Goal: Task Accomplishment & Management: Complete application form

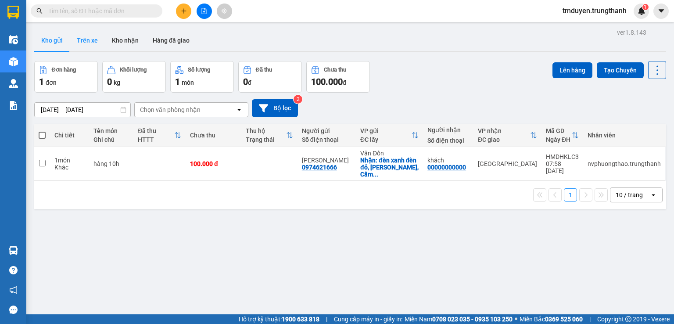
click at [95, 47] on button "Trên xe" at bounding box center [87, 40] width 35 height 21
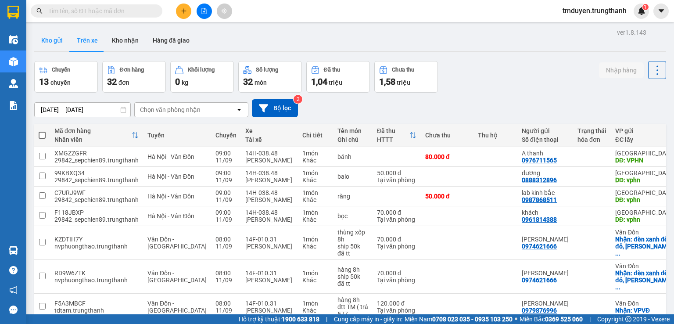
click at [60, 46] on button "Kho gửi" at bounding box center [52, 40] width 36 height 21
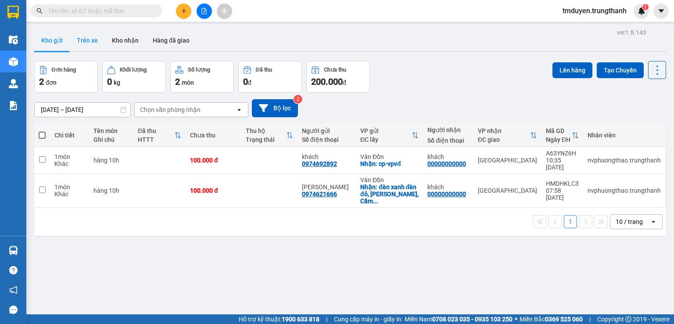
click at [95, 45] on button "Trên xe" at bounding box center [87, 40] width 35 height 21
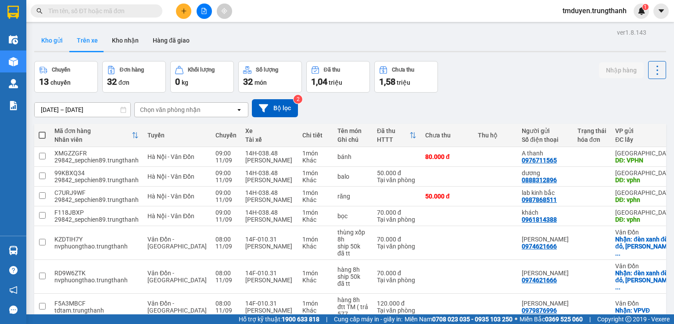
click at [60, 45] on button "Kho gửi" at bounding box center [52, 40] width 36 height 21
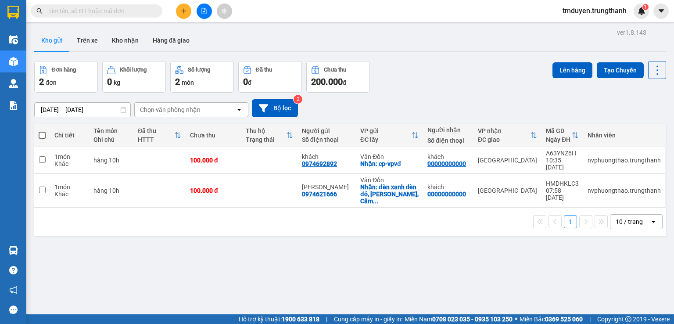
click at [183, 9] on icon "plus" at bounding box center [183, 10] width 0 height 5
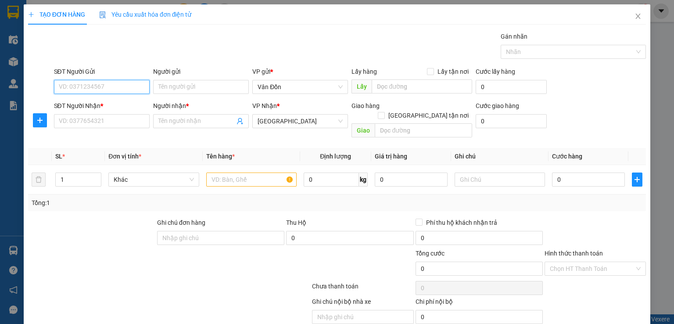
paste input "0379453519"
type input "0379453519"
click at [227, 173] on input "text" at bounding box center [251, 180] width 90 height 14
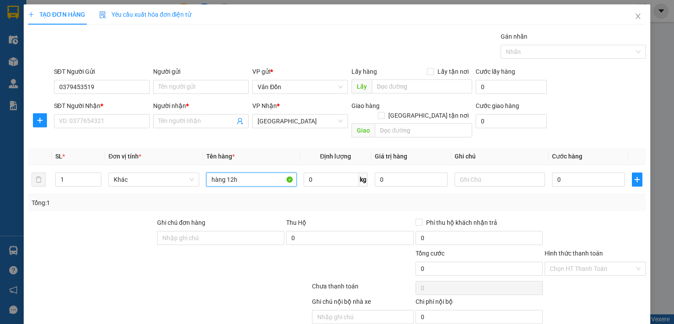
type input "hàng 12h"
click at [102, 126] on input "SĐT Người Nhận *" at bounding box center [102, 121] width 96 height 14
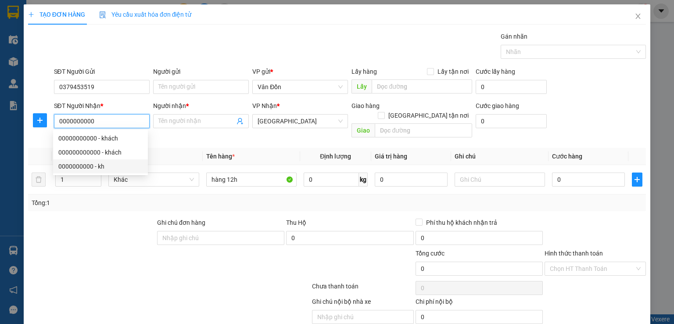
type input "0000000000"
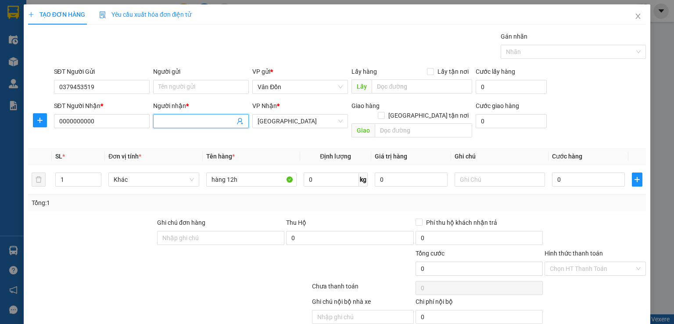
click at [216, 115] on span at bounding box center [201, 121] width 96 height 14
drag, startPoint x: 95, startPoint y: 86, endPoint x: 46, endPoint y: 84, distance: 49.2
click at [46, 84] on div "SĐT Người Gửi 0379453519 0379453519 Người gửi Tên người gửi VP gửi * Vân Đồn Lấ…" at bounding box center [337, 82] width 620 height 31
click at [63, 86] on input "0379453519" at bounding box center [102, 87] width 96 height 14
click at [62, 86] on input "0379453519" at bounding box center [102, 87] width 96 height 14
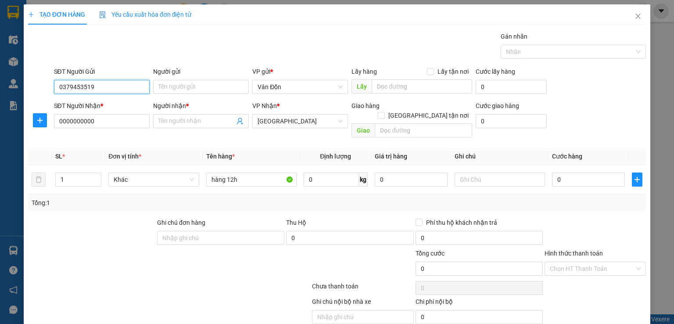
click at [60, 85] on input "0379453519" at bounding box center [102, 87] width 96 height 14
type input "0379453519"
click at [166, 83] on input "Người gửi" at bounding box center [201, 87] width 96 height 14
type input "linh trang"
click at [181, 124] on input "Người nhận *" at bounding box center [196, 121] width 76 height 10
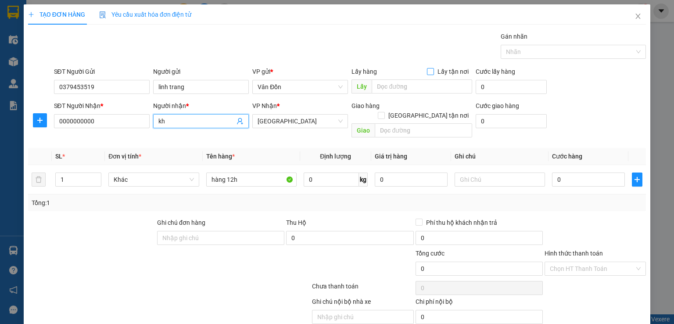
type input "kh"
click at [429, 69] on input "Lấy tận nơi" at bounding box center [430, 71] width 6 height 6
checkbox input "true"
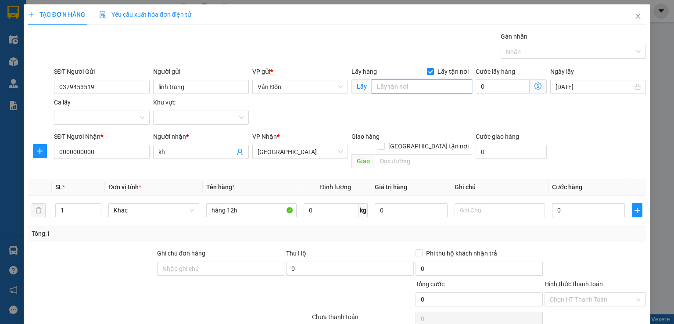
click at [420, 90] on input "text" at bounding box center [422, 86] width 101 height 14
type input "nhà thờ cửa ông - vpvđ"
click at [389, 154] on input "text" at bounding box center [423, 161] width 97 height 14
type input "h"
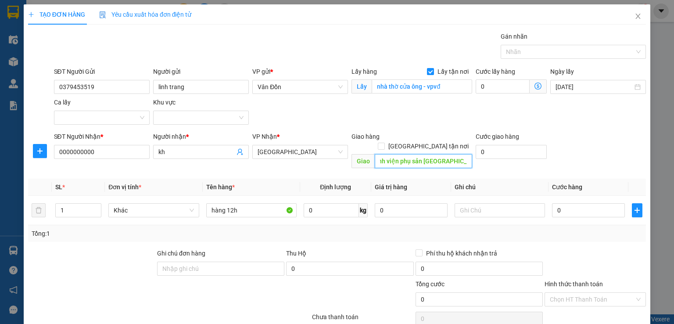
scroll to position [58, 0]
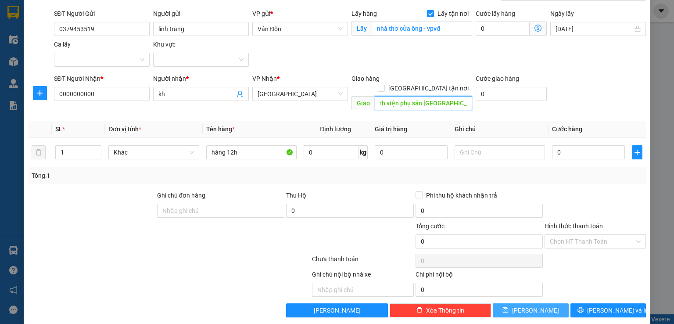
type input "bệnh viện phụ sản hà nội, ba đình"
click at [536, 303] on button "[PERSON_NAME]" at bounding box center [531, 310] width 76 height 14
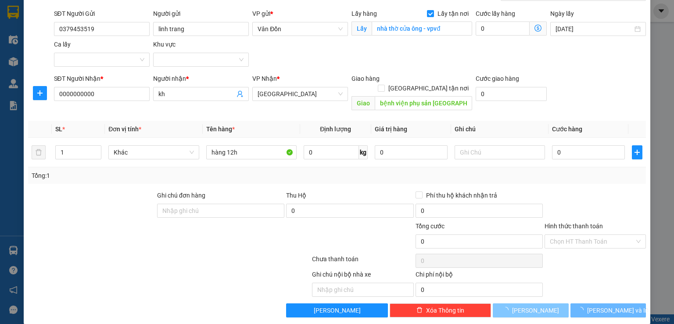
checkbox input "false"
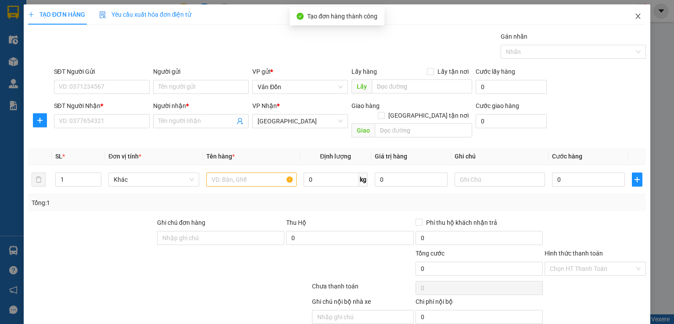
click at [631, 21] on span "Close" at bounding box center [638, 16] width 25 height 25
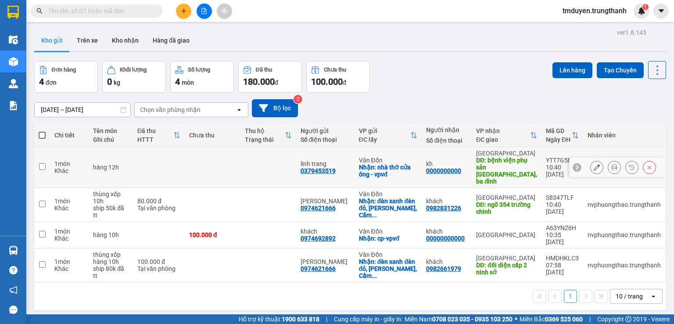
click at [594, 164] on icon at bounding box center [597, 167] width 6 height 6
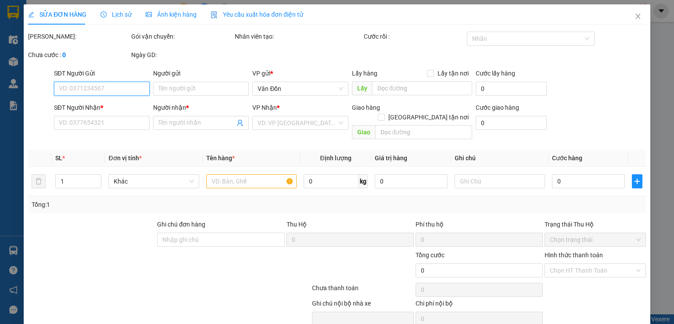
type input "0379453519"
type input "linh trang"
checkbox input "true"
type input "nhà thờ cửa ông - vpvđ"
type input "0000000000"
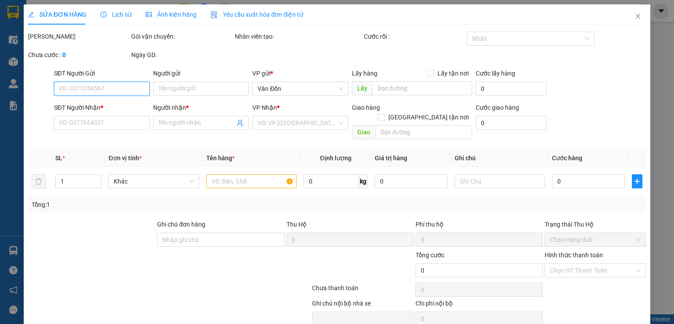
type input "kh"
type input "bệnh viện phụ sản hà nội, ba đình"
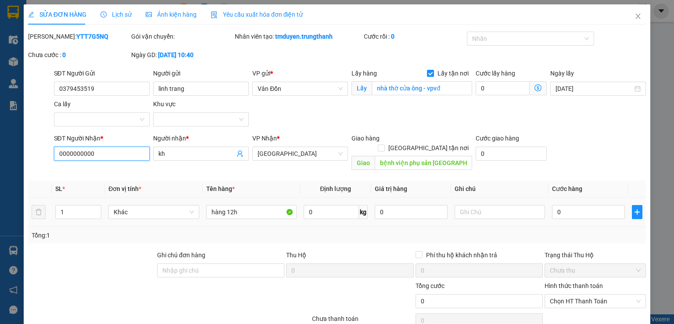
drag, startPoint x: 112, startPoint y: 148, endPoint x: 69, endPoint y: 147, distance: 43.0
click at [69, 147] on input "0000000000" at bounding box center [102, 154] width 96 height 14
paste input "899305055"
click at [69, 154] on input "0000899305055" at bounding box center [102, 154] width 96 height 14
drag, startPoint x: 68, startPoint y: 154, endPoint x: 27, endPoint y: 152, distance: 41.3
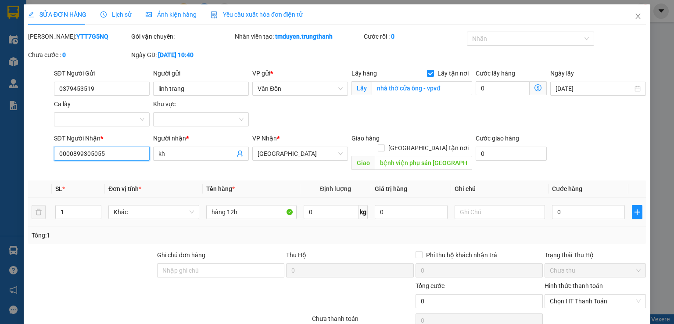
click at [28, 152] on div "SĐT Người Nhận * 0000899305055 0000899305055 Người nhận * kh VP Nhận * Hà Nội G…" at bounding box center [337, 153] width 620 height 40
type input "0899305055"
click at [385, 156] on input "bệnh viện phụ sản hà nội, ba đình" at bounding box center [423, 163] width 97 height 14
click at [378, 156] on input "bệnh viện phụ sản hà nội, ba đình" at bounding box center [423, 163] width 97 height 14
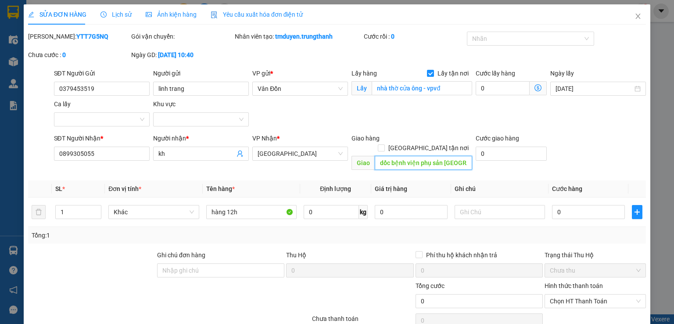
click at [385, 156] on input "dốc bệnh viện phụ sản hà nội, ba đình" at bounding box center [423, 163] width 97 height 14
click at [378, 156] on input "dốc bệnh viện phụ sản hà nội, ba đình" at bounding box center [423, 163] width 97 height 14
type input "5a3 tiểu khu, dốc bệnh viện phụ sản [GEOGRAPHIC_DATA], [GEOGRAPHIC_DATA]"
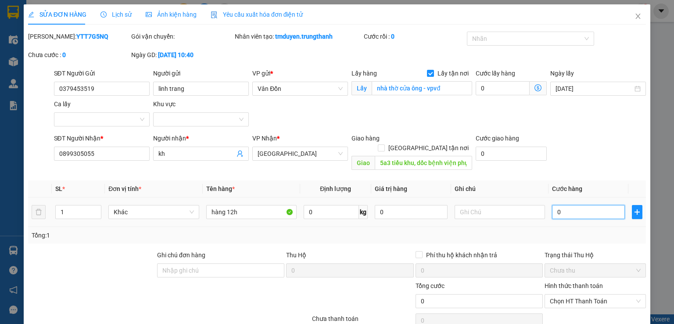
click at [556, 205] on input "0" at bounding box center [588, 212] width 73 height 14
type input "1"
type input "10"
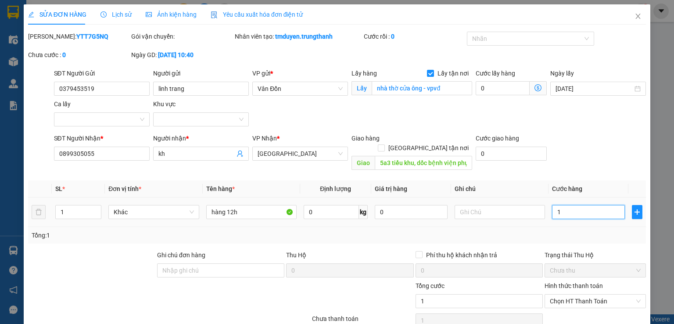
type input "10"
type input "100"
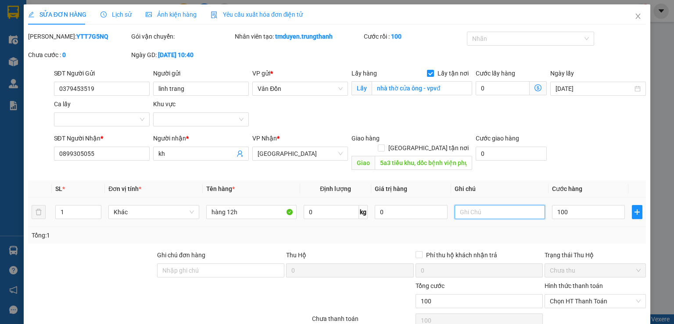
type input "100.000"
click at [516, 205] on input "text" at bounding box center [500, 212] width 90 height 14
type input "d"
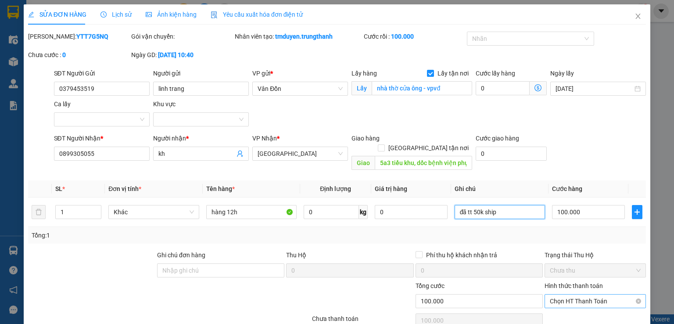
click at [569, 295] on span "Chọn HT Thanh Toán" at bounding box center [595, 301] width 91 height 13
type input "đã tt 50k ship"
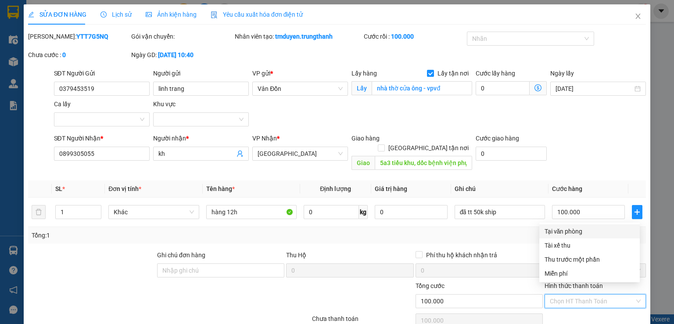
click at [549, 229] on div "Tại văn phòng" at bounding box center [590, 232] width 90 height 10
type input "0"
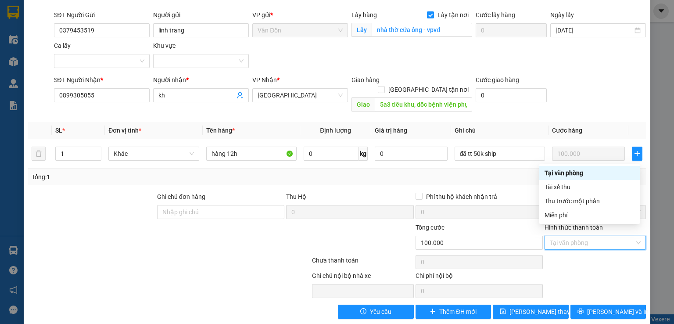
click at [568, 175] on div "Tại văn phòng" at bounding box center [590, 173] width 90 height 10
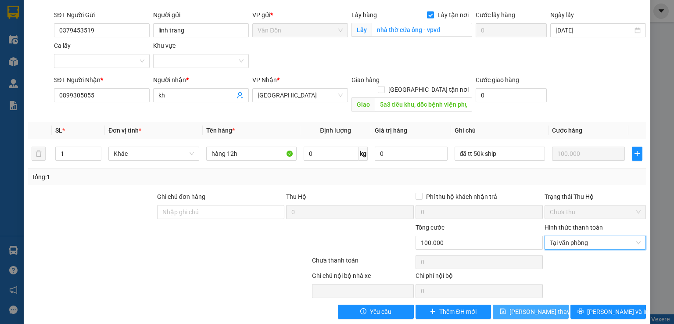
click at [518, 307] on span "[PERSON_NAME] thay đổi" at bounding box center [545, 312] width 70 height 10
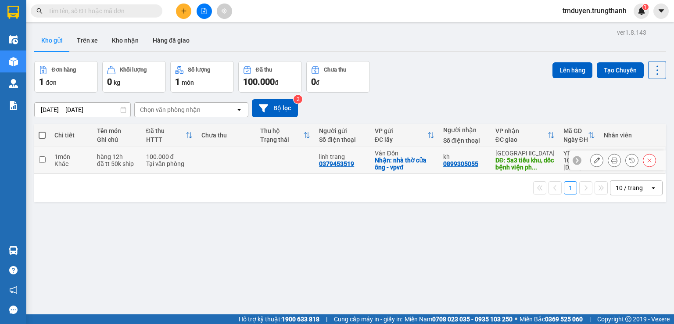
click at [48, 156] on td at bounding box center [42, 160] width 16 height 27
checkbox input "true"
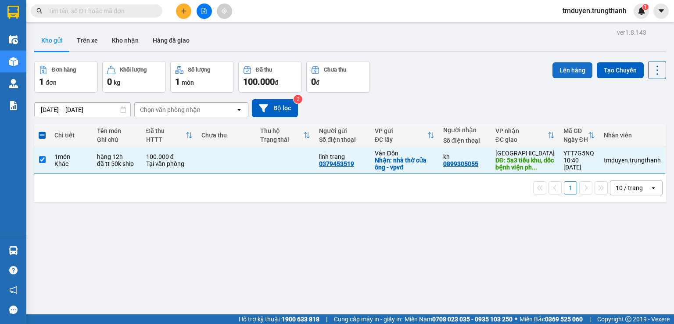
click at [568, 74] on button "Lên hàng" at bounding box center [573, 70] width 40 height 16
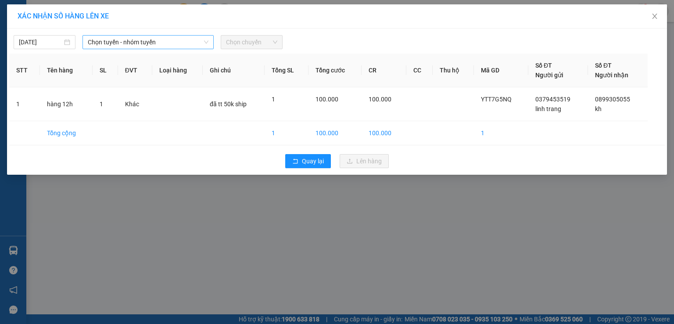
click at [150, 40] on span "Chọn tuyến - nhóm tuyến" at bounding box center [148, 42] width 121 height 13
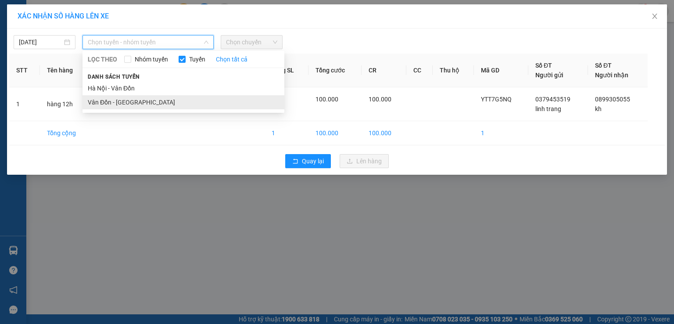
click at [130, 102] on li "Vân Đồn - [GEOGRAPHIC_DATA]" at bounding box center [184, 102] width 202 height 14
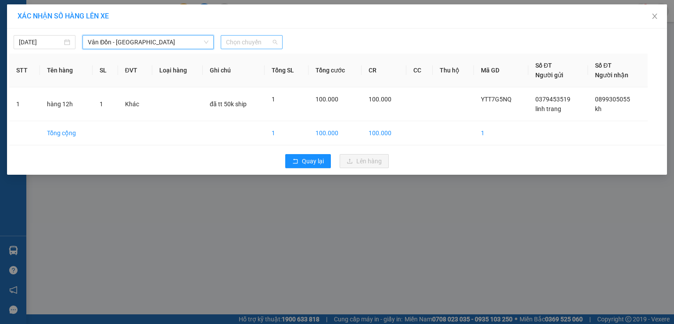
click at [241, 38] on span "Chọn chuyến" at bounding box center [251, 42] width 51 height 13
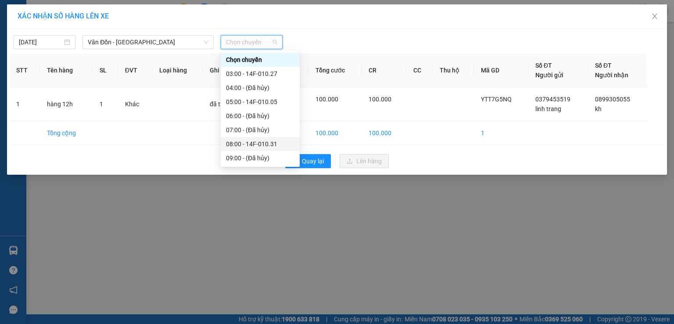
scroll to position [44, 0]
click at [245, 153] on div "12:00 - 14G-008.44" at bounding box center [260, 156] width 68 height 10
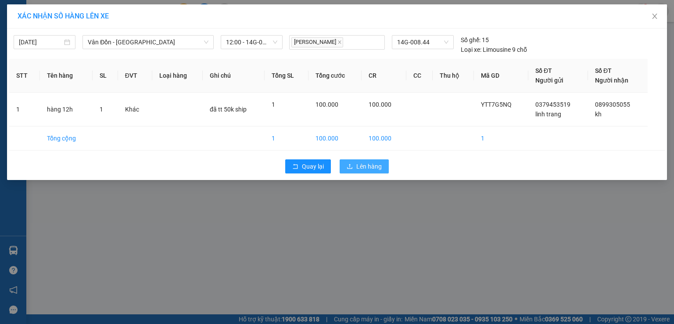
click at [376, 170] on span "Lên hàng" at bounding box center [368, 167] width 25 height 10
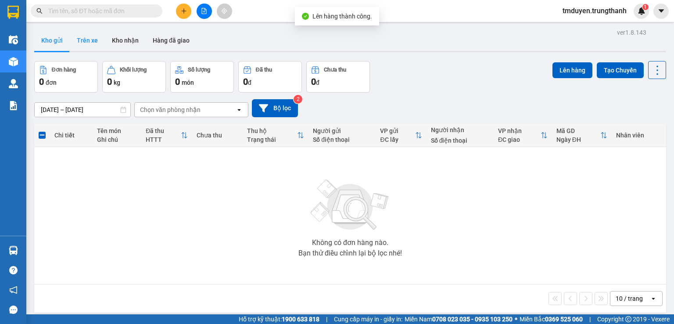
click at [92, 39] on button "Trên xe" at bounding box center [87, 40] width 35 height 21
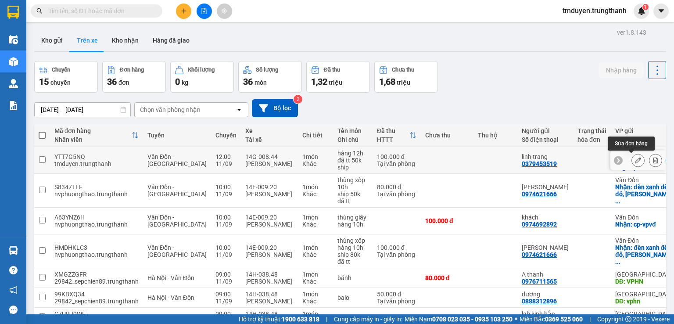
click at [635, 162] on icon at bounding box center [638, 160] width 6 height 6
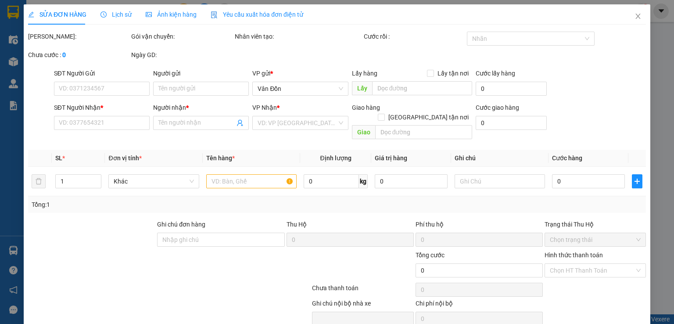
type input "0379453519"
type input "linh trang"
checkbox input "true"
type input "nhà thờ cửa ông - vpvđ"
type input "0899305055"
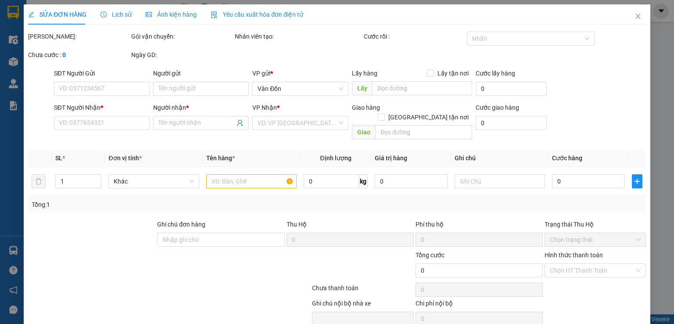
type input "kh"
type input "5a3 tiểu khu, dốc bệnh viện phụ sản [GEOGRAPHIC_DATA], [GEOGRAPHIC_DATA]"
type input "100.000"
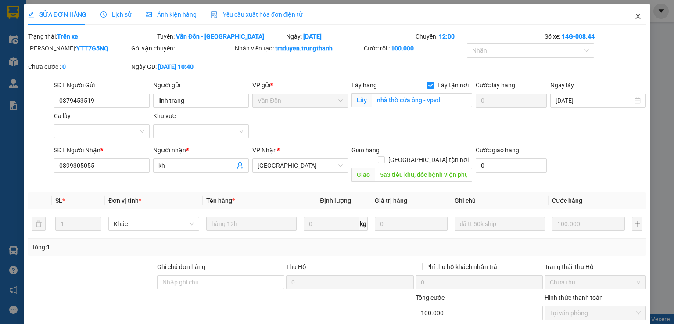
click at [635, 19] on icon "close" at bounding box center [638, 16] width 7 height 7
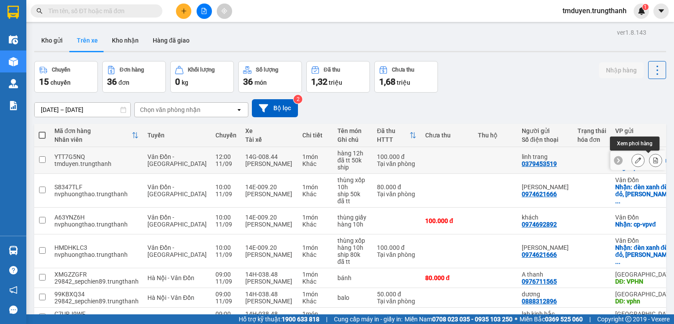
click at [650, 161] on button at bounding box center [656, 160] width 12 height 15
click at [635, 158] on icon at bounding box center [638, 160] width 6 height 6
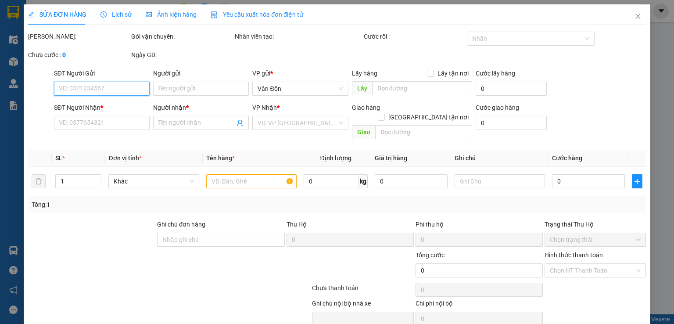
type input "0379453519"
type input "linh trang"
checkbox input "true"
type input "nhà thờ cửa ông - vpvđ"
type input "0899305055"
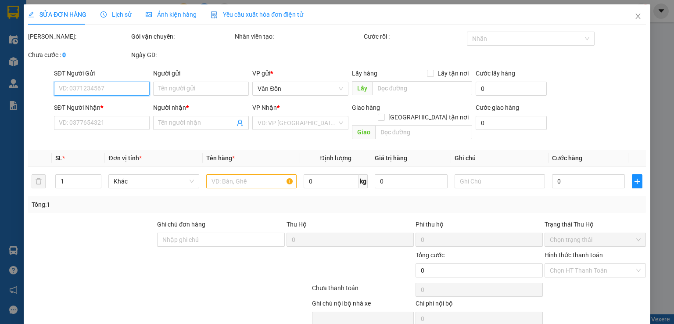
type input "kh"
type input "5a3 tiểu khu, dốc bệnh viện phụ sản [GEOGRAPHIC_DATA], [GEOGRAPHIC_DATA]"
type input "100.000"
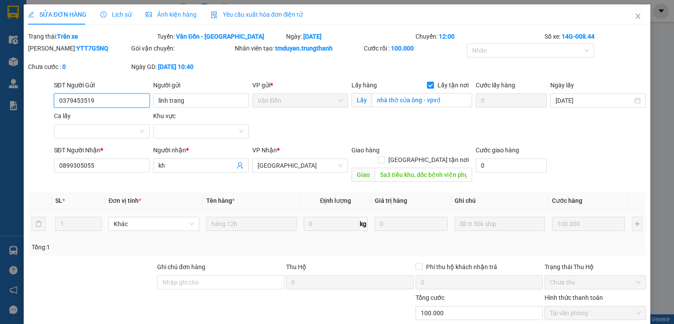
scroll to position [44, 0]
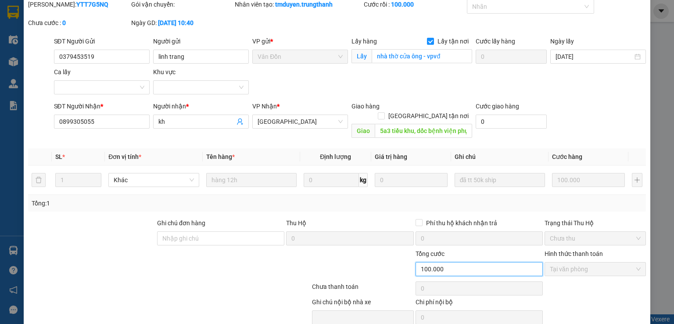
click at [443, 262] on input "100.000" at bounding box center [479, 269] width 127 height 14
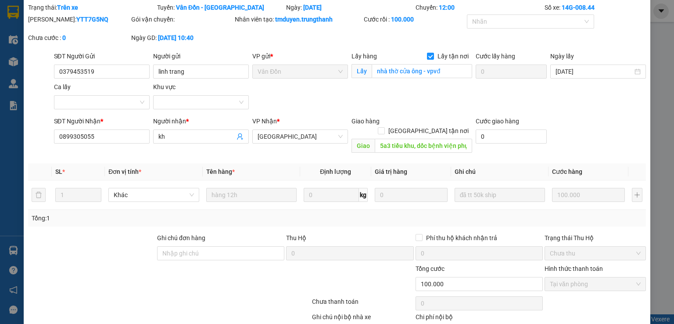
scroll to position [0, 0]
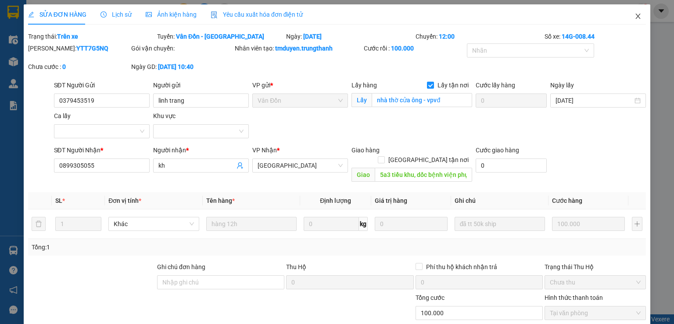
click at [635, 18] on icon "close" at bounding box center [638, 16] width 7 height 7
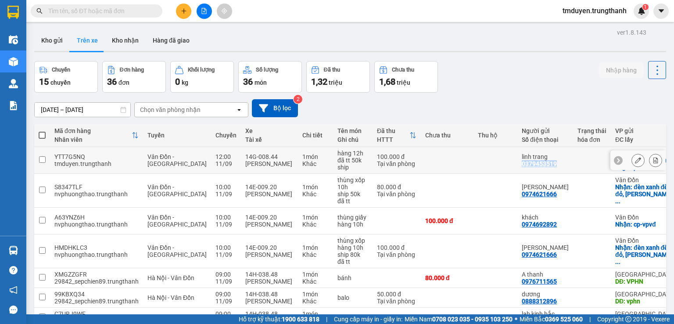
copy div "0379453519"
drag, startPoint x: 532, startPoint y: 163, endPoint x: 493, endPoint y: 163, distance: 38.6
click at [518, 163] on td "linh trang 0379453519" at bounding box center [546, 160] width 56 height 27
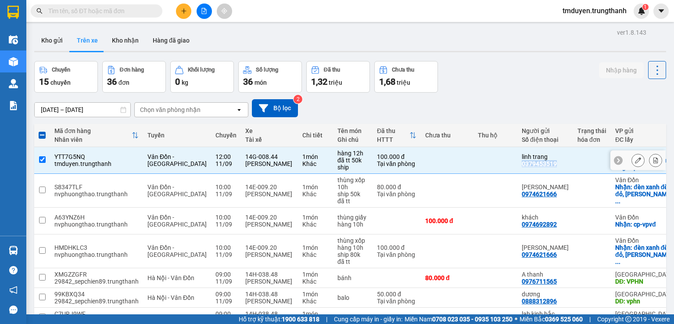
click at [40, 157] on input "checkbox" at bounding box center [42, 159] width 7 height 7
checkbox input "false"
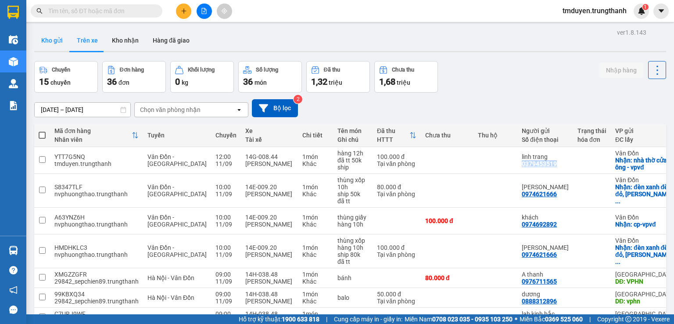
click at [50, 41] on button "Kho gửi" at bounding box center [52, 40] width 36 height 21
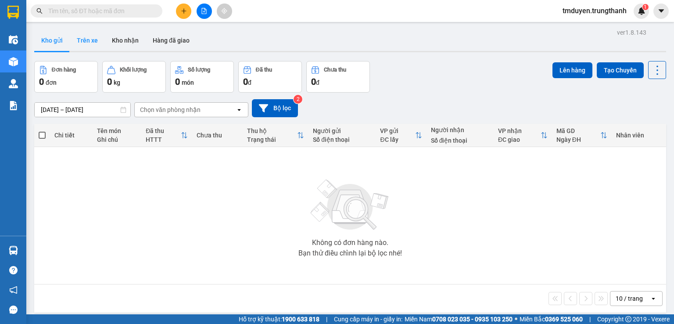
click at [86, 37] on button "Trên xe" at bounding box center [87, 40] width 35 height 21
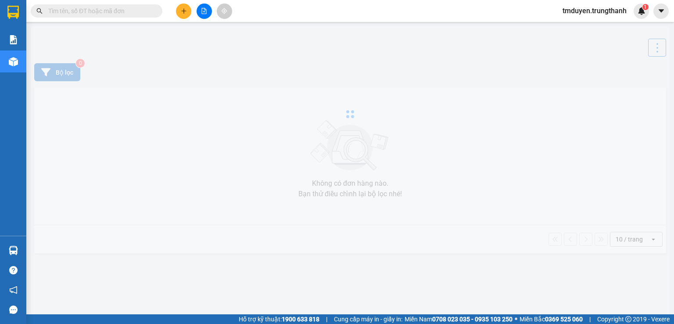
click at [181, 12] on icon "plus" at bounding box center [184, 11] width 6 height 6
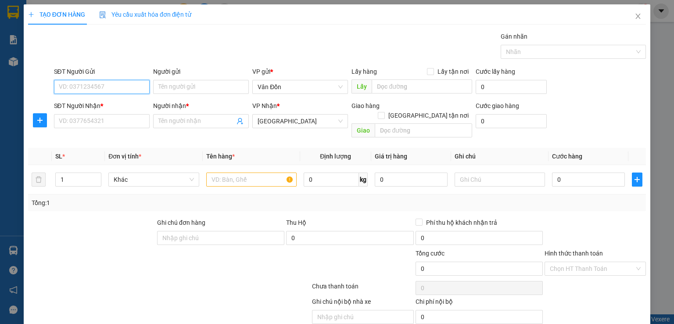
paste input "0379453519"
type input "0379453519"
click at [183, 89] on input "Người gửi" at bounding box center [201, 87] width 96 height 14
type input "linh trang"
drag, startPoint x: 428, startPoint y: 68, endPoint x: 421, endPoint y: 87, distance: 20.1
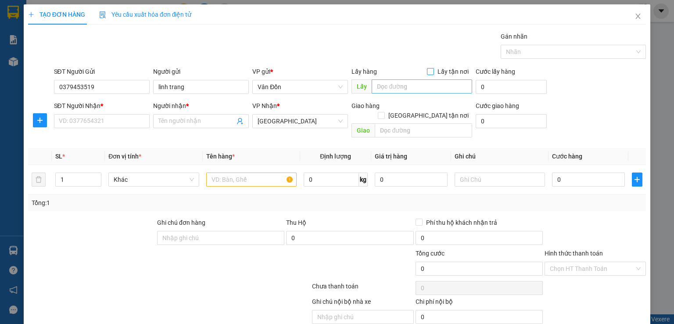
click at [428, 68] on input "Lấy tận nơi" at bounding box center [430, 71] width 6 height 6
checkbox input "true"
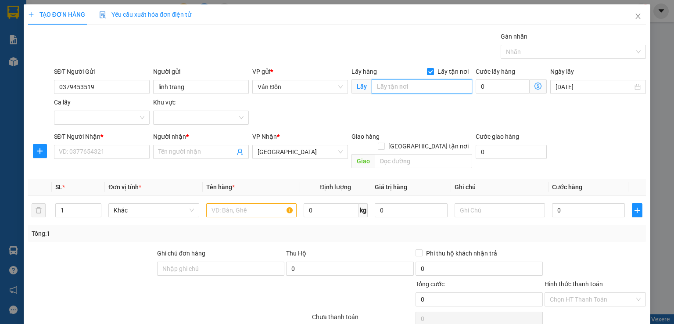
click at [419, 89] on input "text" at bounding box center [422, 86] width 101 height 14
type input "nhà thờ cửa ông - vpvđ"
click at [119, 154] on input "SĐT Người Nhận *" at bounding box center [102, 152] width 96 height 14
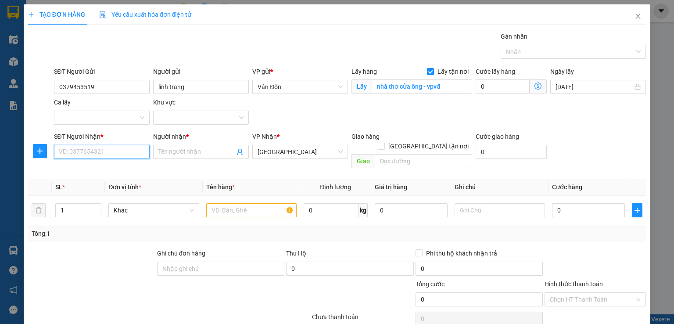
paste input "0899305055"
type input "0899305055"
click at [190, 151] on input "Người nhận *" at bounding box center [196, 152] width 76 height 10
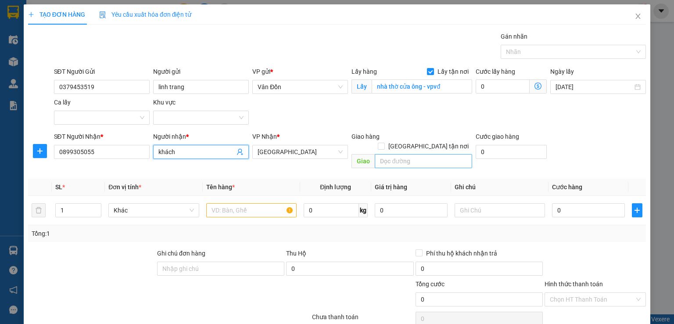
type input "khách"
click at [407, 154] on input "text" at bounding box center [423, 161] width 97 height 14
click at [407, 154] on input "số 5a3," at bounding box center [423, 161] width 97 height 14
type input "số 5a3, tiểu khu, dốc viện phụ sản, ba đình"
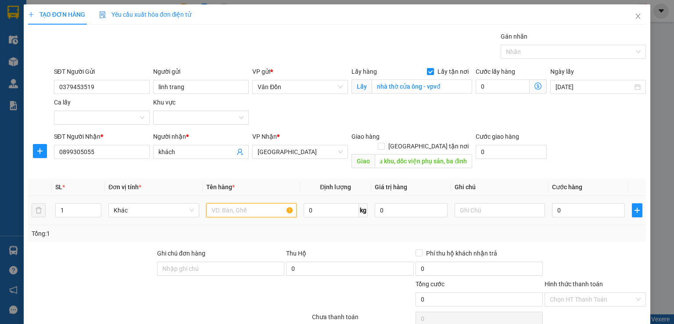
scroll to position [0, 0]
click at [258, 205] on input "text" at bounding box center [251, 210] width 90 height 14
type input "2 thùng 12h"
click at [579, 203] on input "0" at bounding box center [588, 210] width 73 height 14
type input "1"
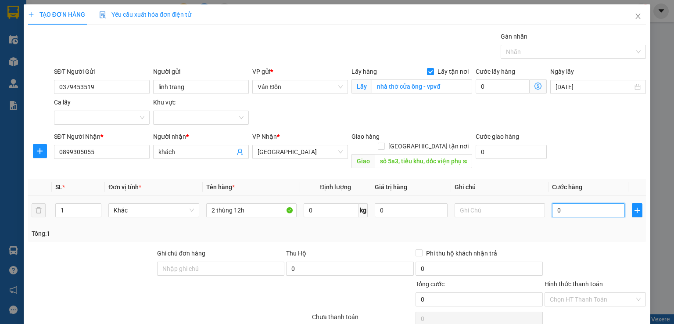
type input "1"
type input "15"
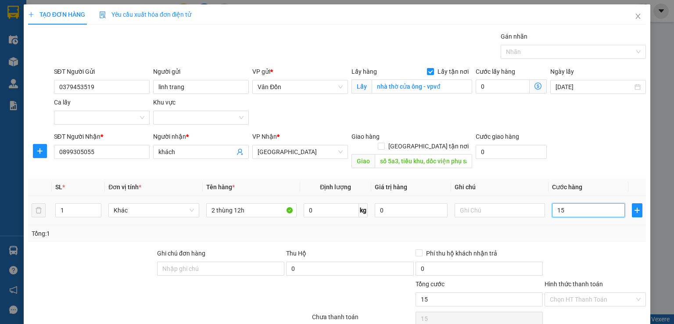
type input "150"
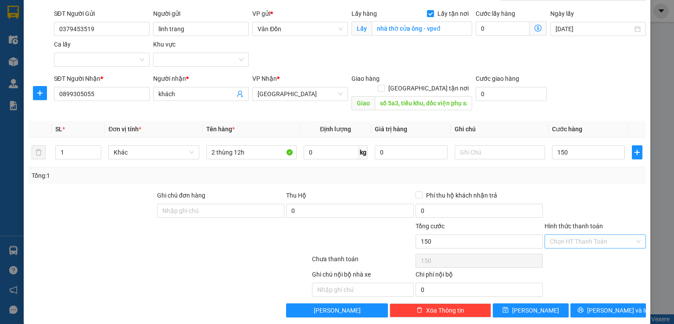
type input "150.000"
click at [574, 235] on input "Hình thức thanh toán" at bounding box center [592, 241] width 85 height 13
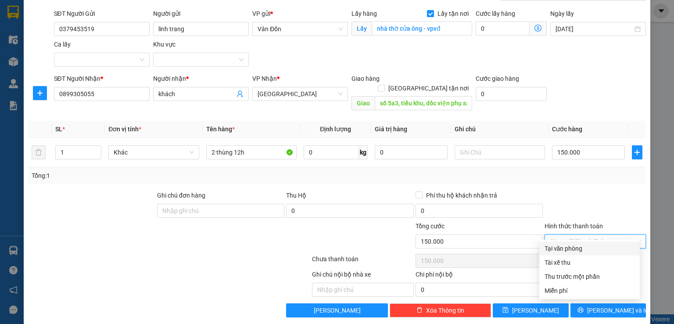
click at [568, 249] on div "Tại văn phòng" at bounding box center [590, 249] width 90 height 10
type input "0"
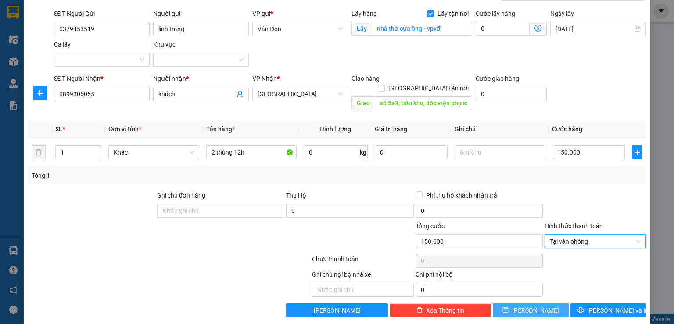
click at [538, 303] on button "[PERSON_NAME]" at bounding box center [531, 310] width 76 height 14
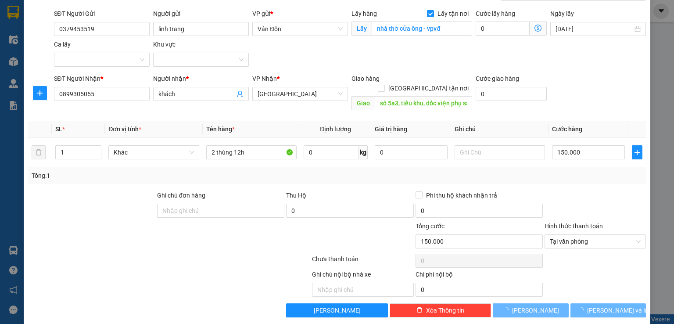
checkbox input "false"
type input "0"
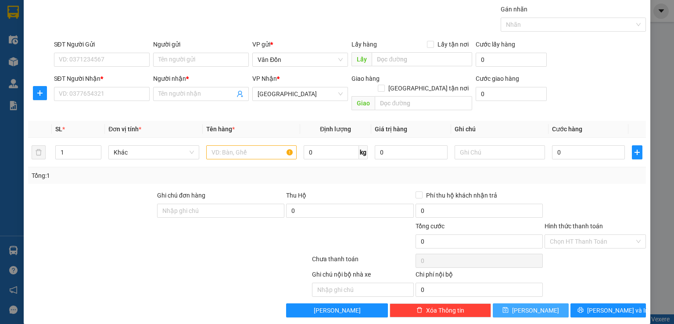
scroll to position [0, 0]
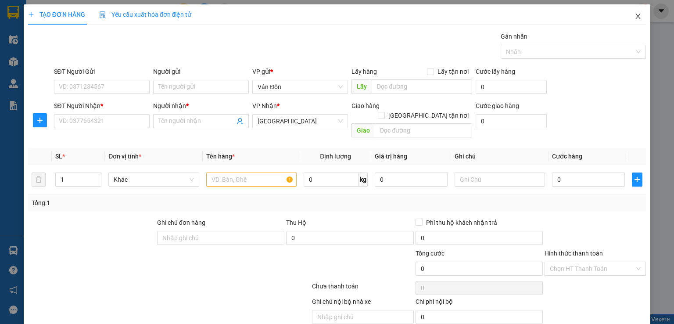
click at [627, 16] on span "Close" at bounding box center [638, 16] width 25 height 25
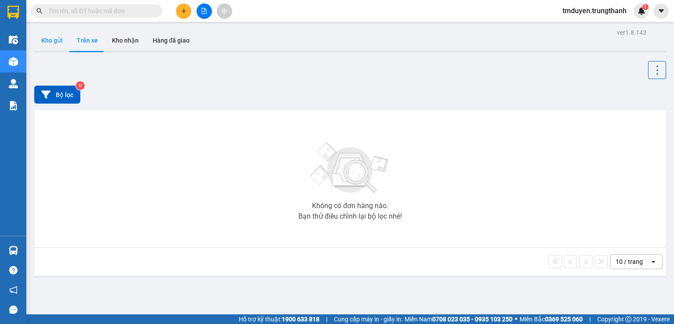
click at [50, 46] on button "Kho gửi" at bounding box center [52, 40] width 36 height 21
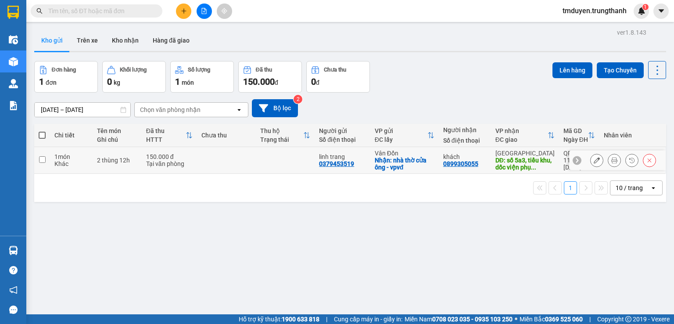
click at [42, 160] on input "checkbox" at bounding box center [42, 159] width 7 height 7
checkbox input "true"
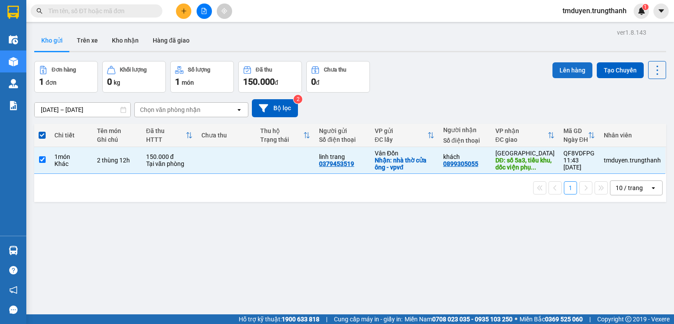
click at [567, 72] on button "Lên hàng" at bounding box center [573, 70] width 40 height 16
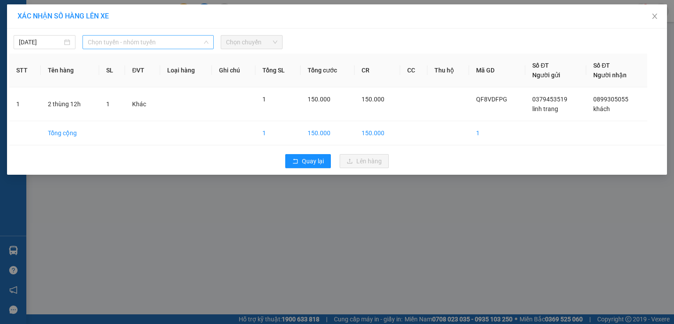
click at [196, 47] on span "Chọn tuyến - nhóm tuyến" at bounding box center [148, 42] width 121 height 13
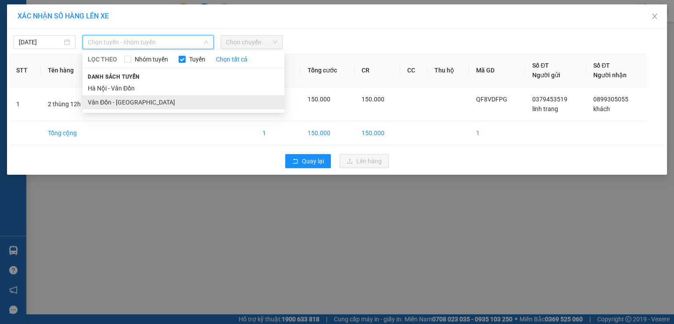
click at [154, 104] on li "Vân Đồn - [GEOGRAPHIC_DATA]" at bounding box center [184, 102] width 202 height 14
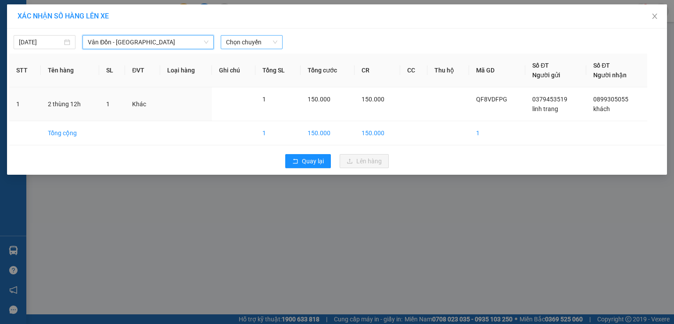
click at [230, 40] on span "Chọn chuyến" at bounding box center [251, 42] width 51 height 13
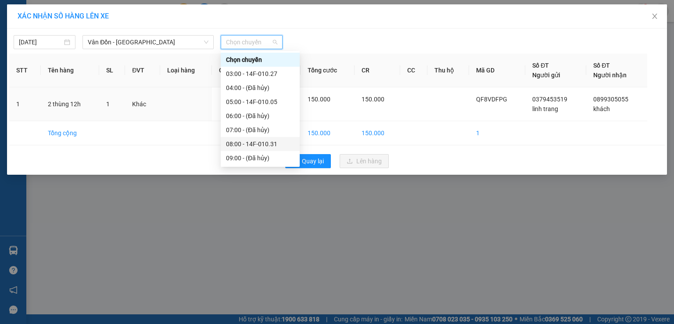
scroll to position [58, 0]
click at [249, 138] on div "12:00 - 14G-008.44" at bounding box center [260, 142] width 68 height 10
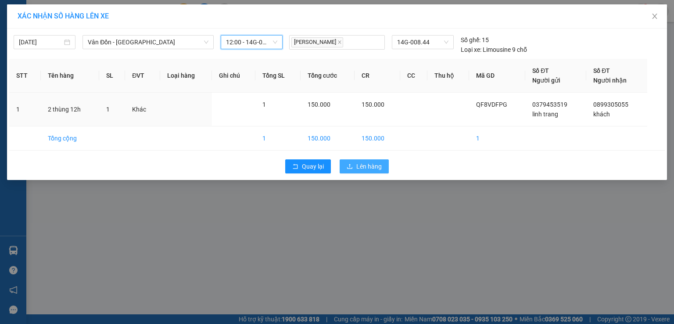
click at [364, 164] on span "Lên hàng" at bounding box center [368, 167] width 25 height 10
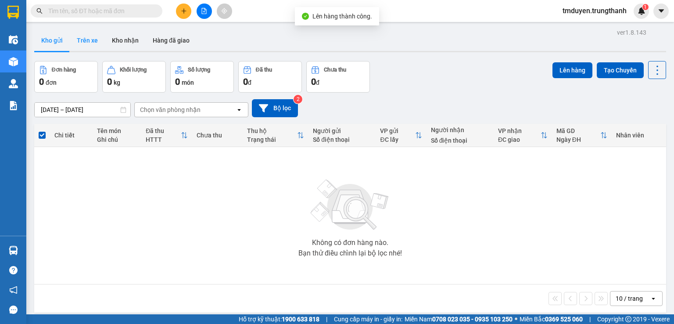
click at [94, 47] on button "Trên xe" at bounding box center [87, 40] width 35 height 21
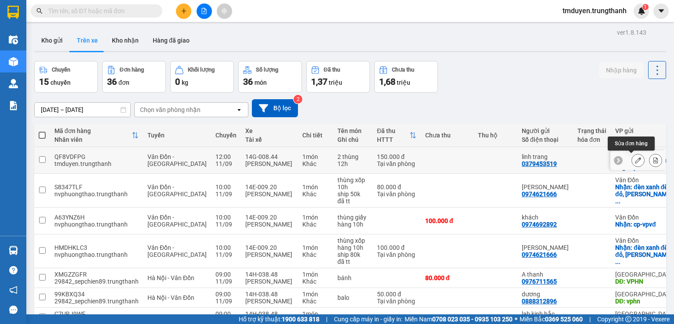
click at [635, 161] on icon at bounding box center [638, 160] width 6 height 6
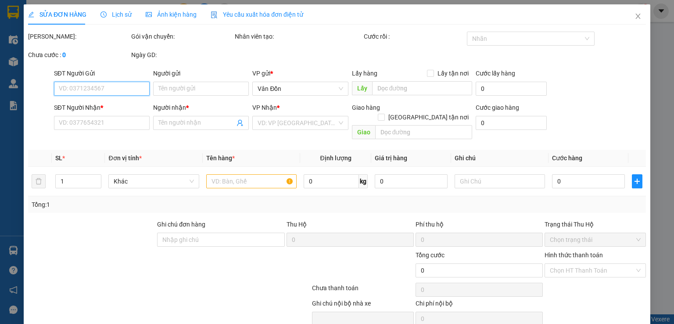
type input "0379453519"
type input "linh trang"
checkbox input "true"
type input "nhà thờ cửa ông - vpvđ"
type input "0899305055"
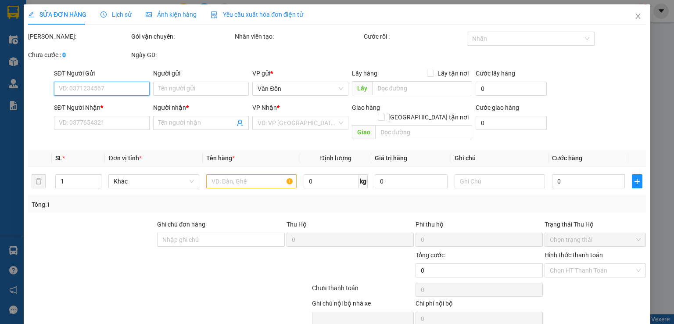
type input "khách"
type input "số 5a3, tiểu khu, dốc viện phụ sản, ba đình"
type input "150.000"
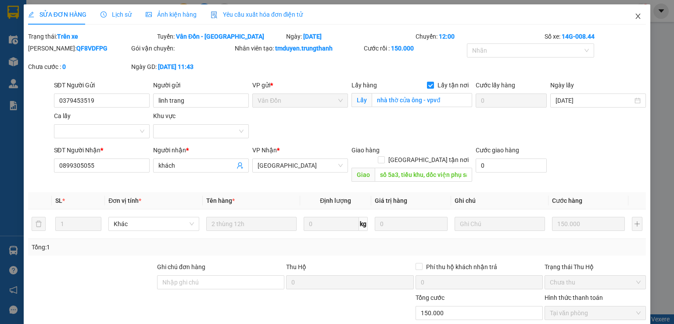
click at [635, 16] on icon "close" at bounding box center [638, 16] width 7 height 7
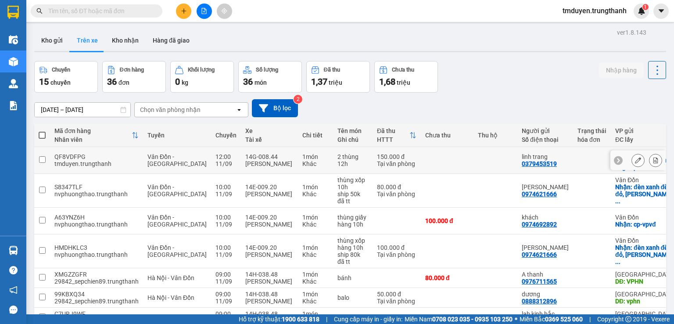
click at [650, 164] on button at bounding box center [656, 160] width 12 height 15
click at [58, 42] on button "Kho gửi" at bounding box center [52, 40] width 36 height 21
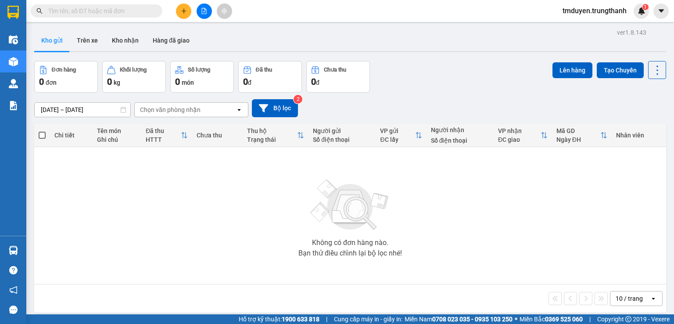
click at [112, 6] on span at bounding box center [97, 10] width 132 height 13
click at [107, 10] on input "text" at bounding box center [100, 11] width 104 height 10
paste input "0902588988"
type input "0902588988"
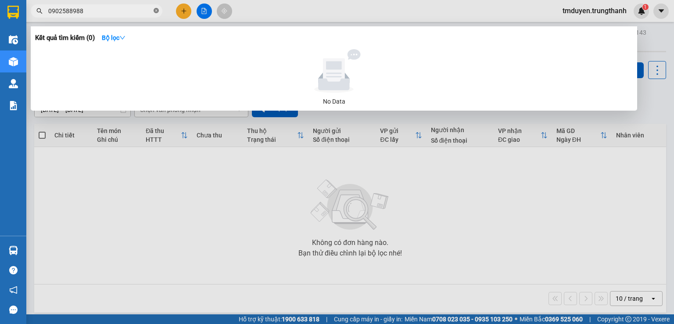
click at [155, 14] on span at bounding box center [156, 11] width 5 height 8
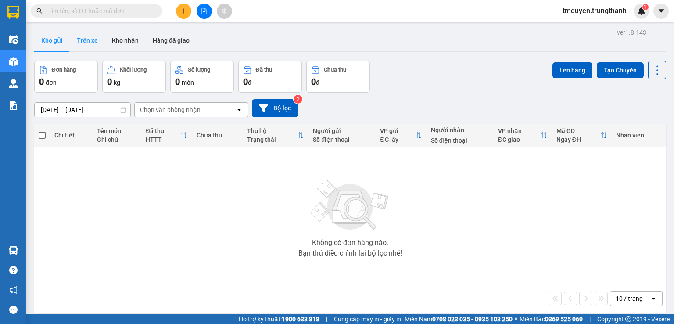
click at [86, 41] on button "Trên xe" at bounding box center [87, 40] width 35 height 21
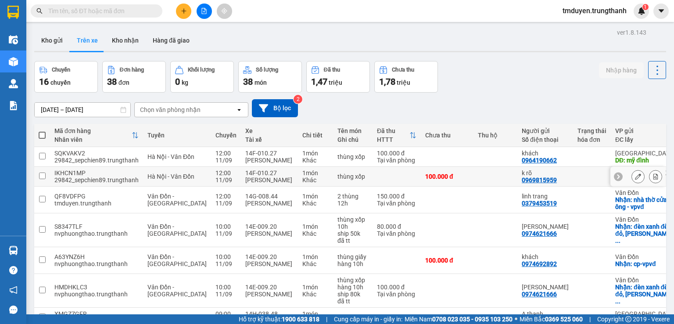
scroll to position [14, 0]
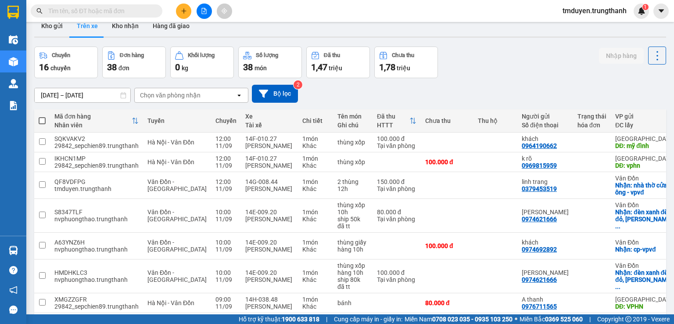
drag, startPoint x: 50, startPoint y: 27, endPoint x: 202, endPoint y: 9, distance: 152.5
click at [51, 27] on button "Kho gửi" at bounding box center [52, 25] width 36 height 21
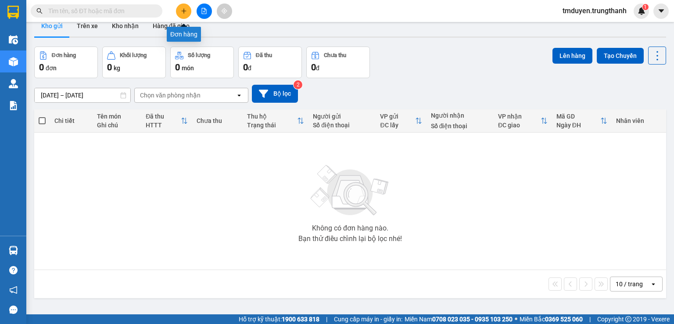
click at [182, 8] on icon "plus" at bounding box center [184, 11] width 6 height 6
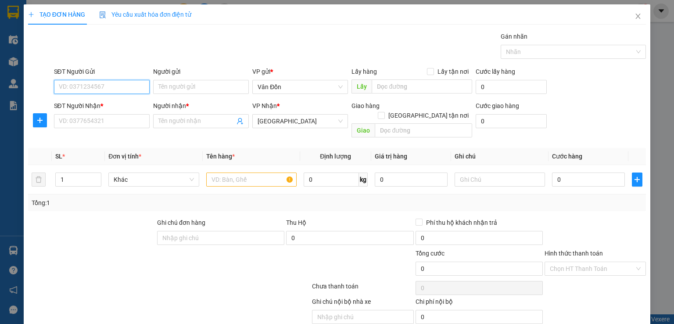
click at [108, 90] on input "SĐT Người Gửi" at bounding box center [102, 87] width 96 height 14
paste input "0822666323"
type input "0822666323"
click at [173, 90] on input "Người gửi" at bounding box center [201, 87] width 96 height 14
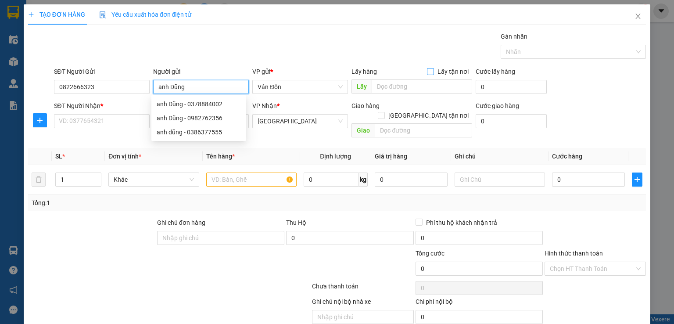
type input "anh Dũng"
click at [434, 71] on span "Lấy tận nơi" at bounding box center [453, 72] width 38 height 10
click at [432, 71] on input "Lấy tận nơi" at bounding box center [430, 71] width 6 height 6
checkbox input "true"
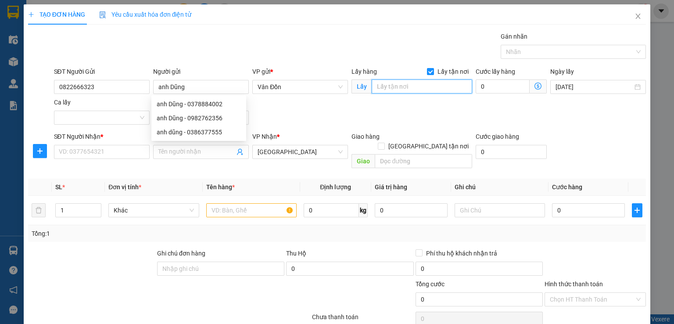
click at [426, 88] on input "text" at bounding box center [422, 86] width 101 height 14
type input "vpvđ"
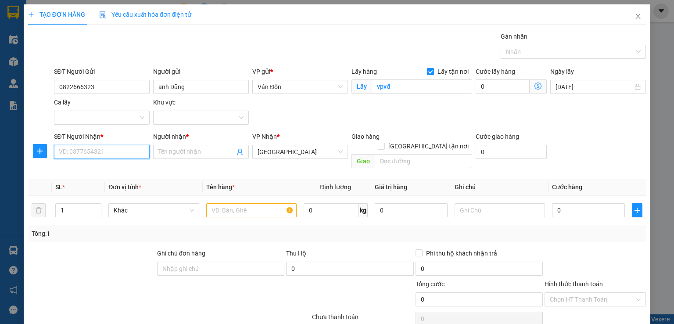
click at [107, 145] on input "SĐT Người Nhận *" at bounding box center [102, 152] width 96 height 14
paste input "0384373555"
type input "0384373555"
click at [179, 151] on input "Người nhận *" at bounding box center [196, 152] width 76 height 10
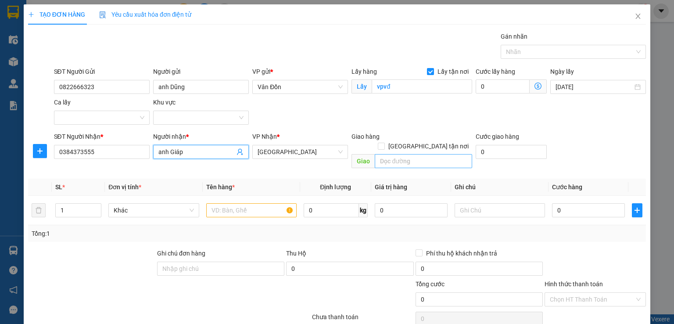
type input "anh Giáp"
click at [392, 154] on input "text" at bounding box center [423, 161] width 97 height 14
paste input "số 21 ngõ 141/152 giáp nhị - thịnh liệt - hoàng mai"
type input "số 21 ngõ 141/152 giáp nhị - thịnh liệt - hoàng mai"
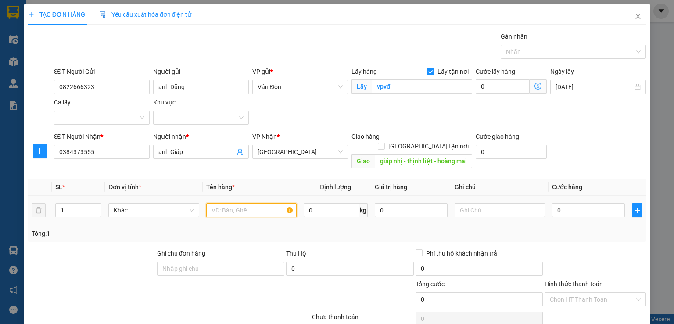
click at [263, 203] on input "text" at bounding box center [251, 210] width 90 height 14
type input "phong bì 15h"
click at [557, 203] on input "0" at bounding box center [588, 210] width 73 height 14
type input "7"
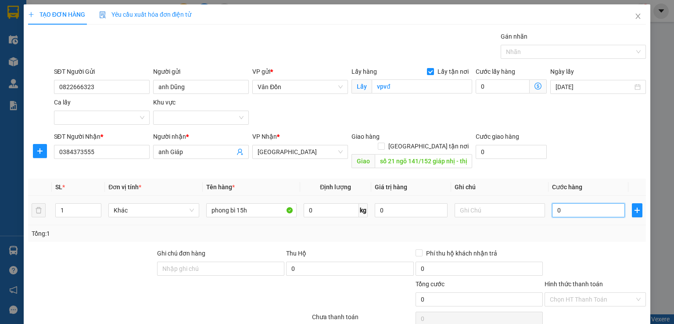
type input "7"
type input "70"
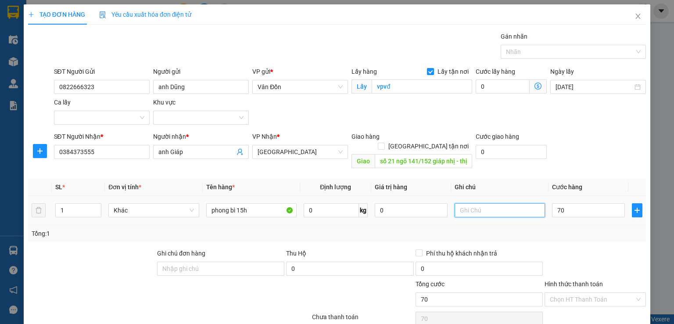
type input "70.000"
click at [469, 203] on input "text" at bounding box center [500, 210] width 90 height 14
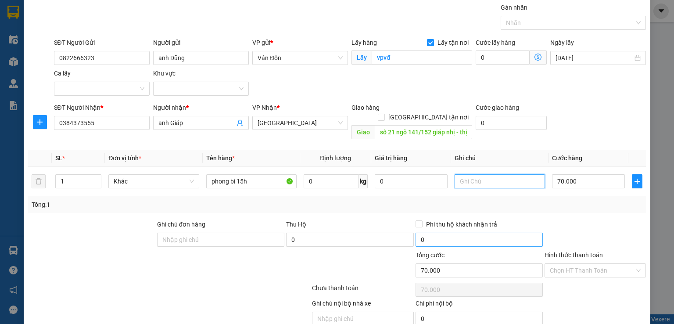
scroll to position [58, 0]
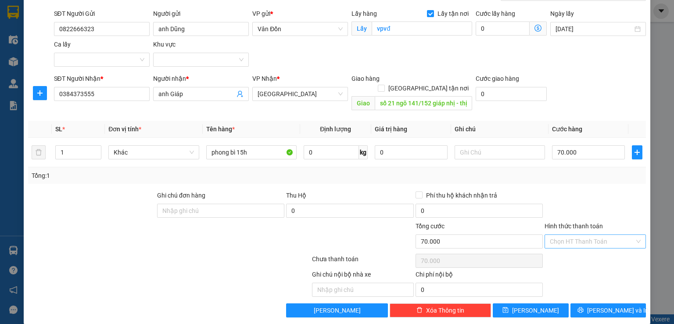
click at [565, 235] on input "Hình thức thanh toán" at bounding box center [592, 241] width 85 height 13
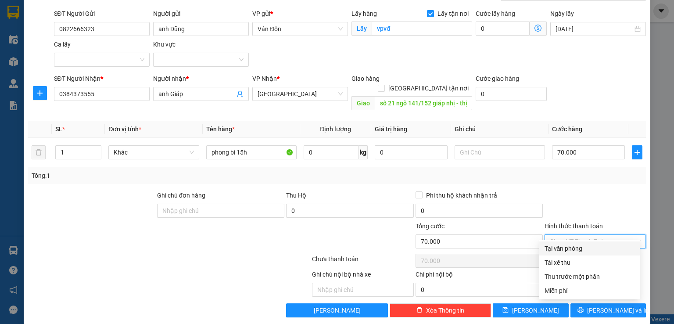
click at [560, 245] on div "Tại văn phòng" at bounding box center [590, 249] width 90 height 10
type input "0"
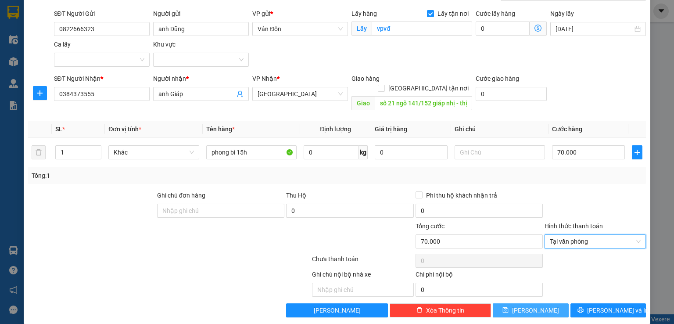
click at [538, 303] on button "[PERSON_NAME]" at bounding box center [531, 310] width 76 height 14
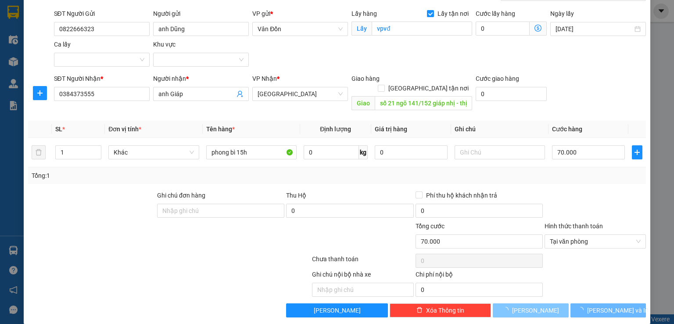
checkbox input "false"
type input "0"
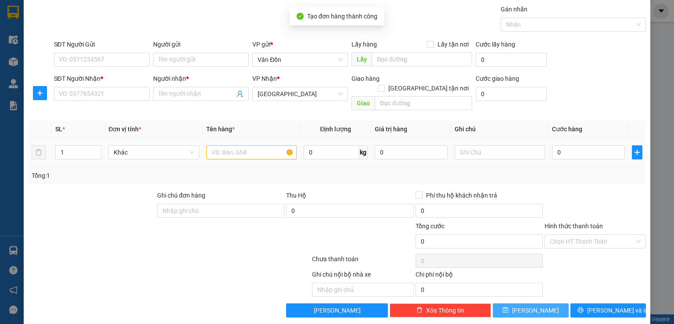
scroll to position [0, 0]
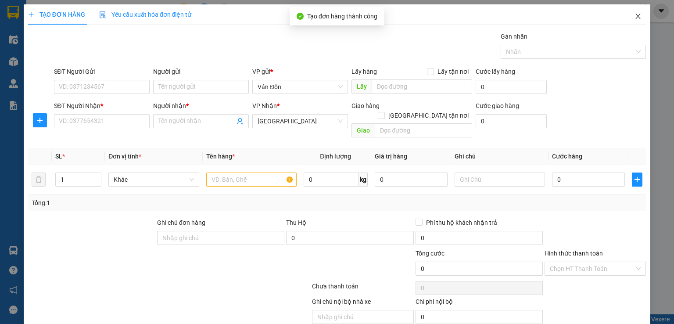
click at [635, 19] on icon "close" at bounding box center [638, 16] width 7 height 7
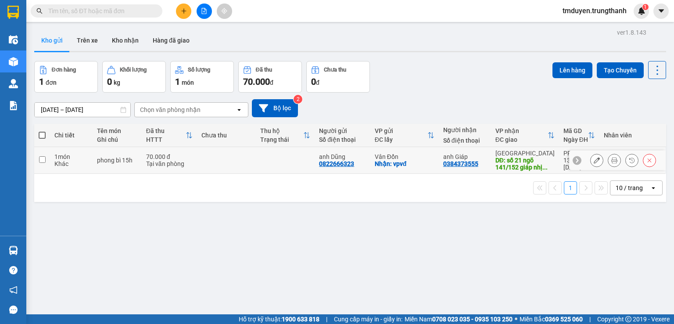
click at [43, 164] on td at bounding box center [42, 160] width 16 height 27
checkbox input "true"
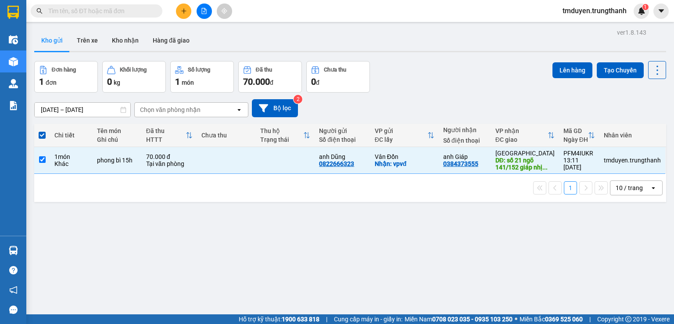
click at [544, 76] on div "Đơn hàng 1 đơn Khối lượng 0 kg Số lượng 1 món Đã thu 70.000 đ Chưa thu 0 đ Lên …" at bounding box center [350, 77] width 632 height 32
click at [567, 69] on button "Lên hàng" at bounding box center [573, 70] width 40 height 16
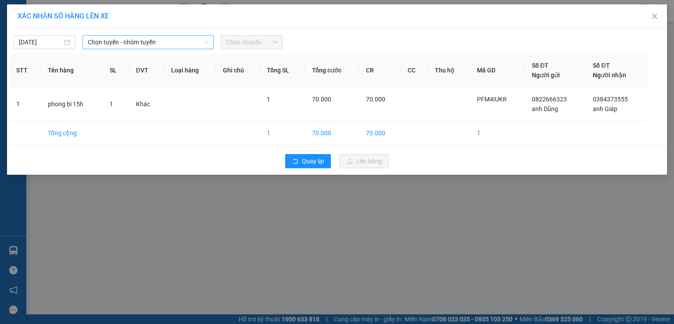
click at [139, 41] on span "Chọn tuyến - nhóm tuyến" at bounding box center [148, 42] width 121 height 13
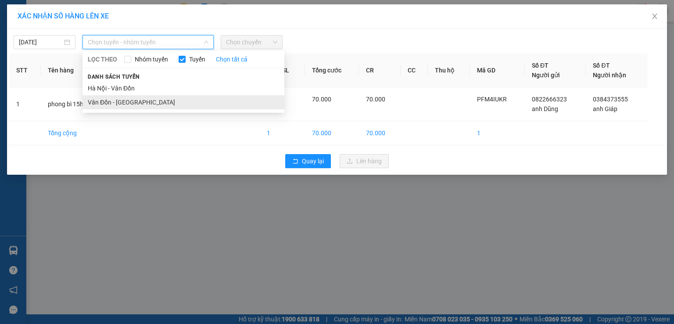
click at [132, 101] on li "Vân Đồn - [GEOGRAPHIC_DATA]" at bounding box center [184, 102] width 202 height 14
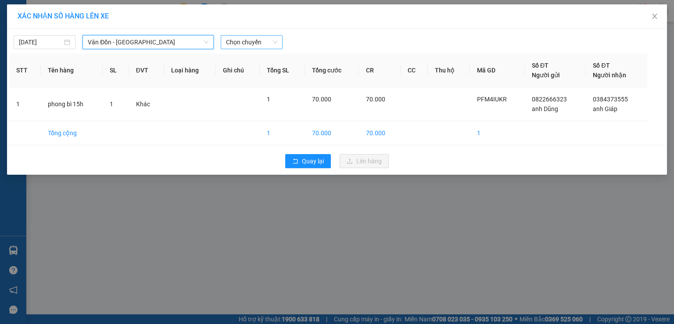
click at [240, 46] on span "Chọn chuyến" at bounding box center [251, 42] width 51 height 13
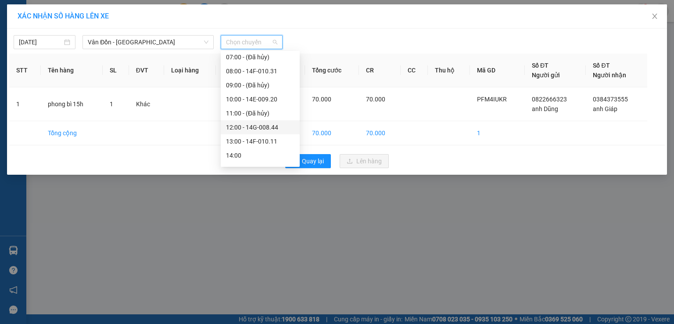
scroll to position [117, 0]
click at [248, 123] on div "15:00 - 14H-038.48" at bounding box center [260, 126] width 68 height 10
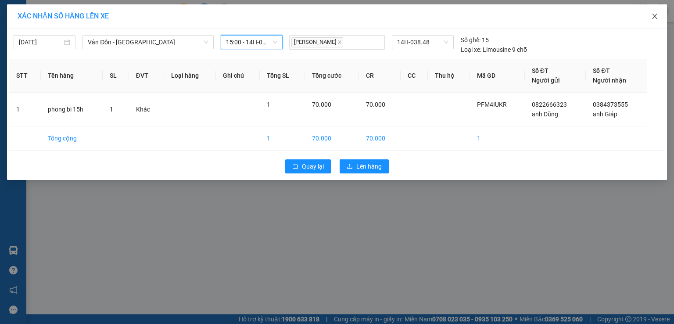
click at [652, 20] on icon "close" at bounding box center [654, 16] width 7 height 7
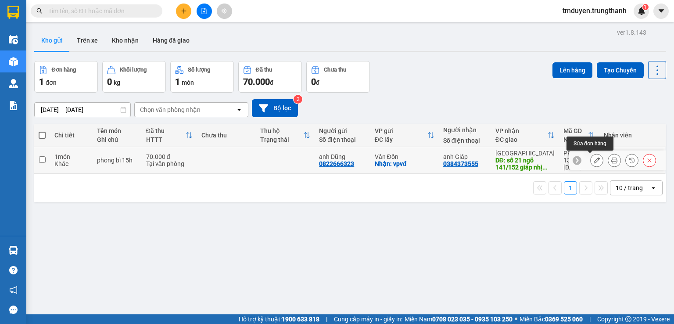
click at [594, 162] on icon at bounding box center [597, 160] width 6 height 6
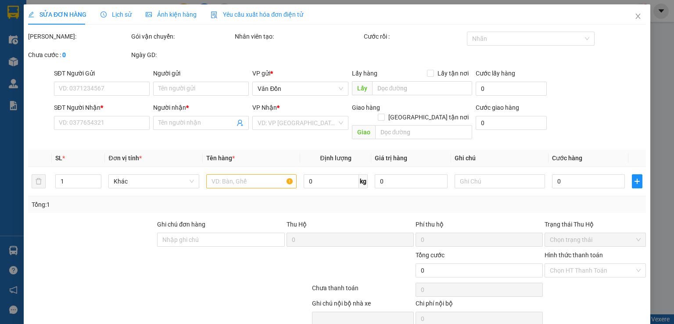
type input "0822666323"
type input "anh Dũng"
checkbox input "true"
type input "vpvđ"
type input "0384373555"
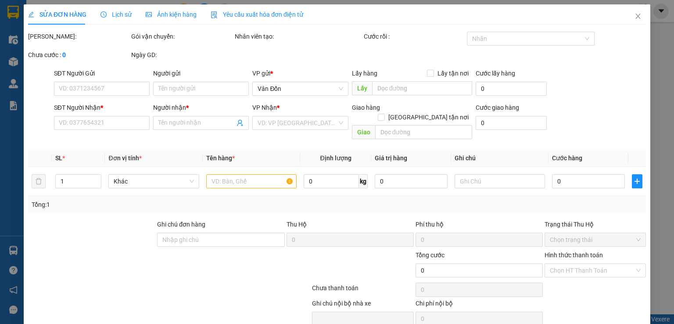
type input "anh Giáp"
type input "số 21 ngõ 141/152 giáp nhị - thịnh liệt - hoàng mai"
type input "70.000"
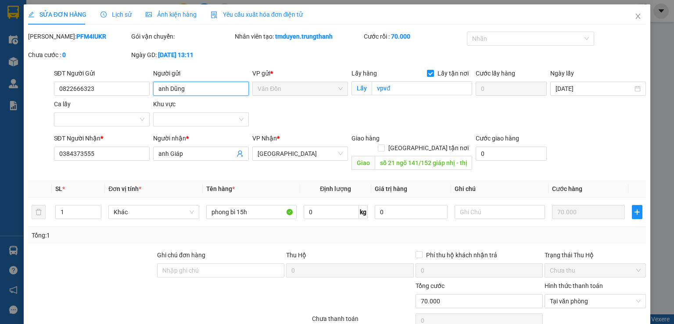
click at [165, 90] on input "anh Dũng" at bounding box center [201, 89] width 96 height 14
drag, startPoint x: 165, startPoint y: 90, endPoint x: 141, endPoint y: 89, distance: 24.6
click at [141, 89] on div "SĐT Người Gửi 0822666323 Người gửi anh Dũng anh [PERSON_NAME] VP gửi * Vân Đồn …" at bounding box center [350, 98] width 596 height 61
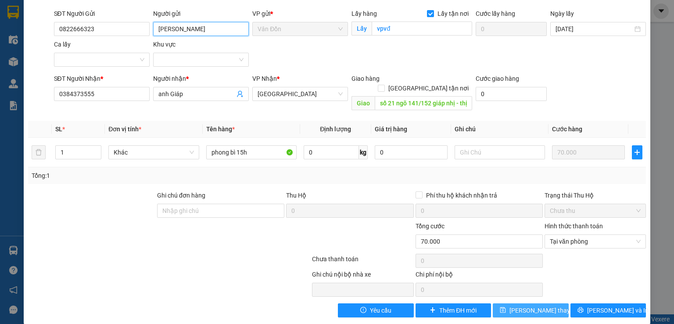
type input "[PERSON_NAME]"
click at [520, 306] on span "[PERSON_NAME] thay đổi" at bounding box center [545, 311] width 70 height 10
